Goal: Task Accomplishment & Management: Use online tool/utility

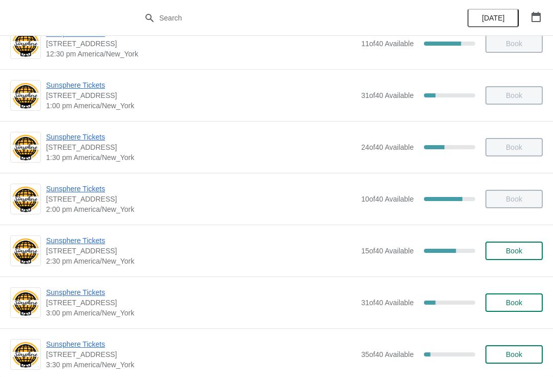
scroll to position [160, 0]
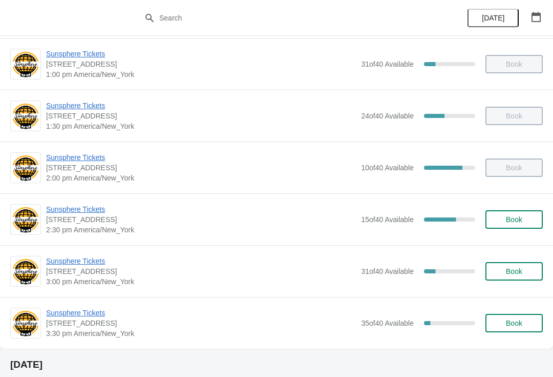
click at [102, 261] on span "Sunsphere Tickets" at bounding box center [201, 261] width 310 height 10
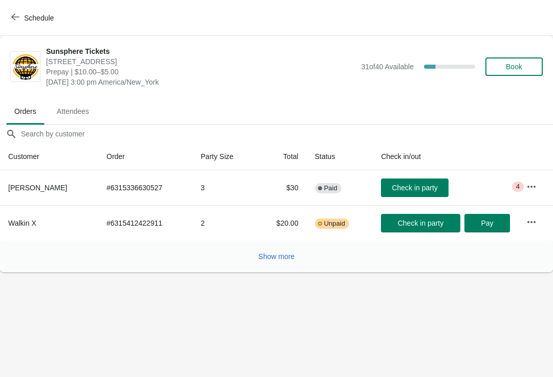
click at [269, 253] on span "Show more" at bounding box center [277, 256] width 36 height 8
click at [424, 190] on span "Check in party" at bounding box center [415, 187] width 46 height 8
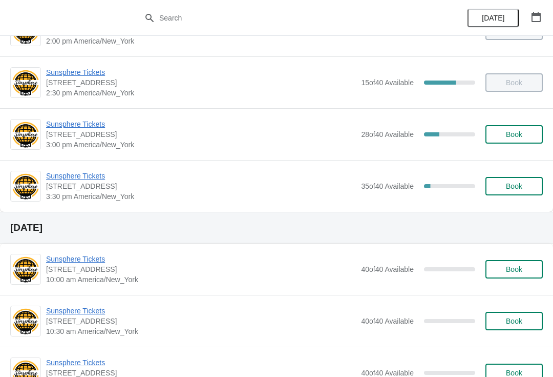
scroll to position [297, 0]
click at [84, 166] on div "Sunsphere Tickets 810 Clinch Avenue, Knoxville, TN, USA 3:30 pm America/New_Yor…" at bounding box center [276, 185] width 553 height 52
click at [102, 173] on span "Sunsphere Tickets" at bounding box center [201, 175] width 310 height 10
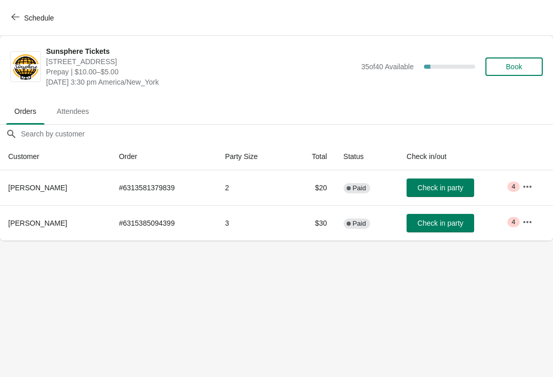
scroll to position [0, 0]
click at [453, 219] on span "Check in party" at bounding box center [441, 223] width 46 height 8
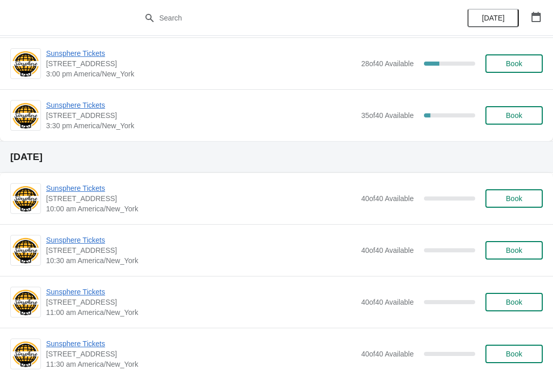
scroll to position [329, 0]
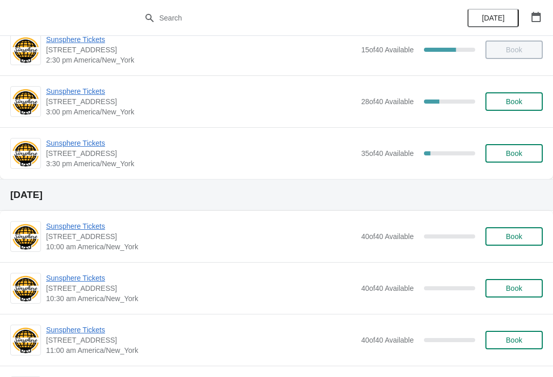
click at [93, 142] on span "Sunsphere Tickets" at bounding box center [201, 143] width 310 height 10
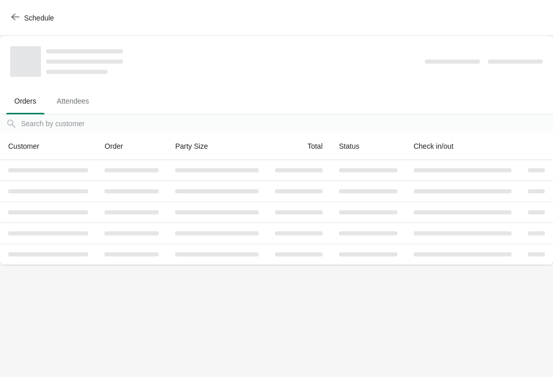
scroll to position [0, 0]
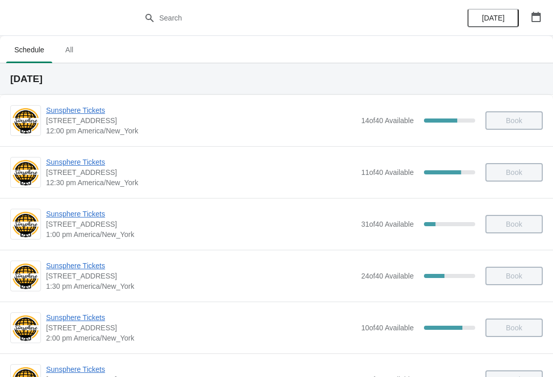
click at [537, 34] on div "[DATE]" at bounding box center [504, 18] width 97 height 36
click at [536, 12] on icon "button" at bounding box center [536, 17] width 10 height 10
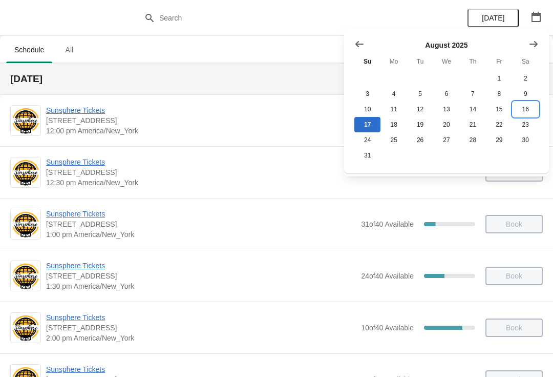
click at [533, 111] on button "16" at bounding box center [526, 108] width 26 height 15
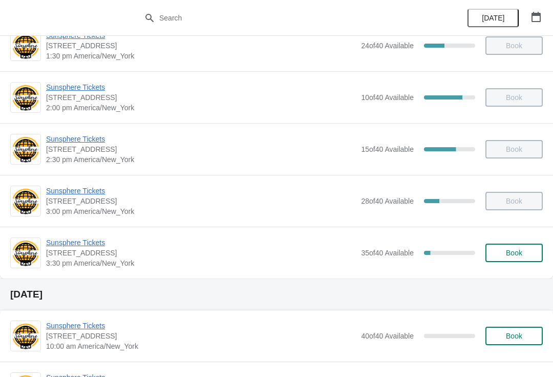
scroll to position [986, 0]
